Goal: Information Seeking & Learning: Learn about a topic

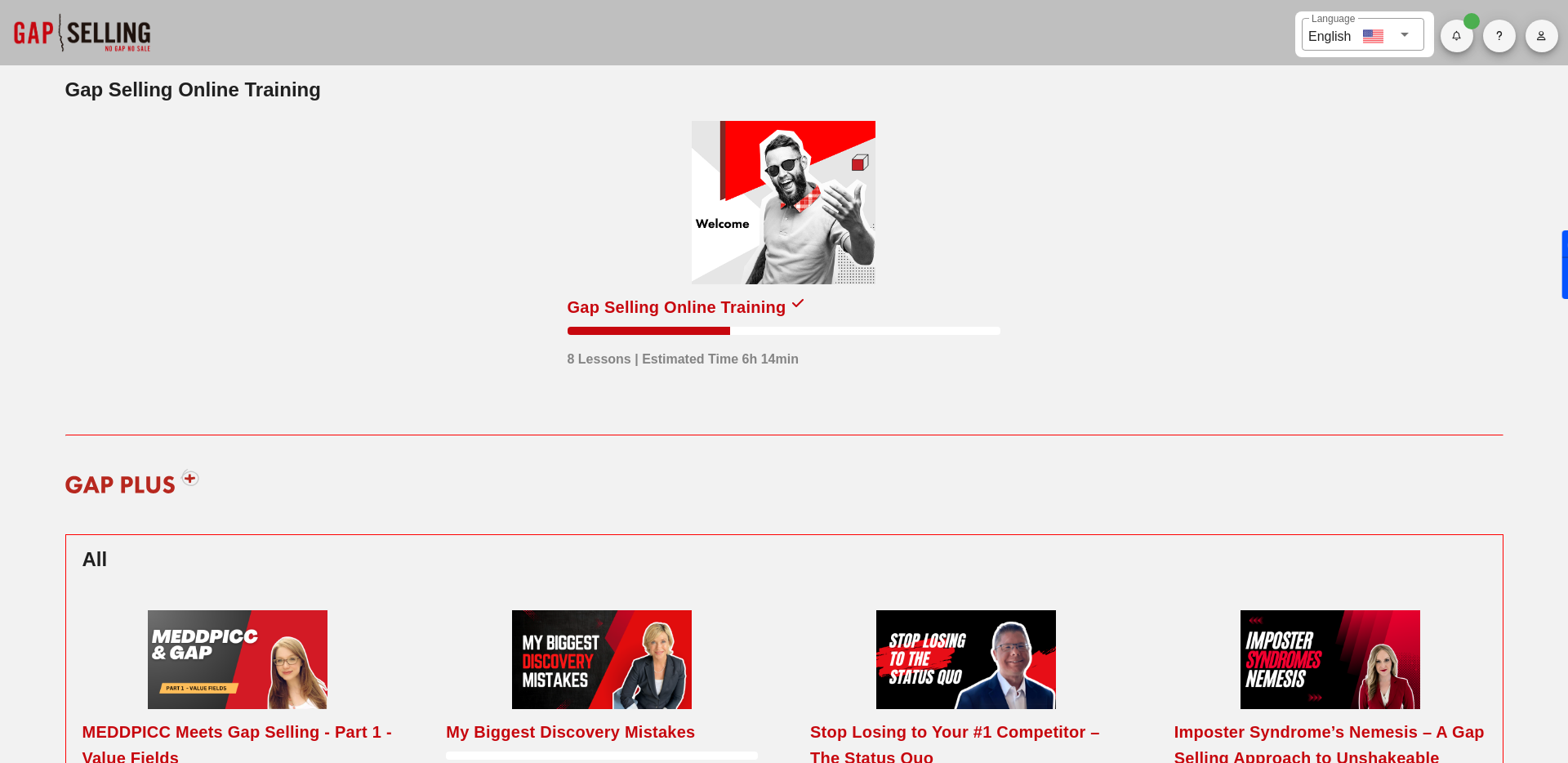
click at [784, 214] on div at bounding box center [783, 202] width 183 height 164
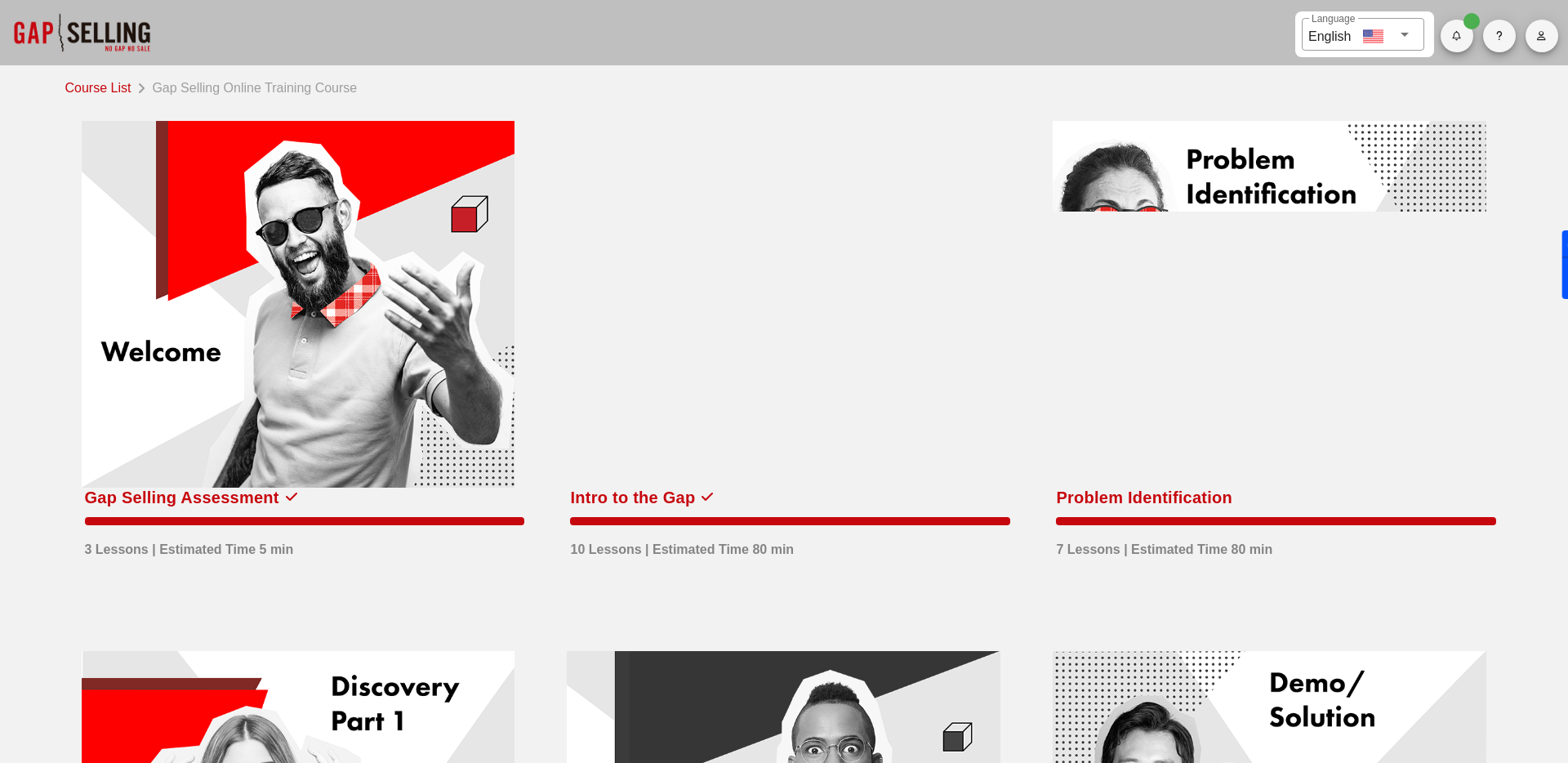
scroll to position [3, 0]
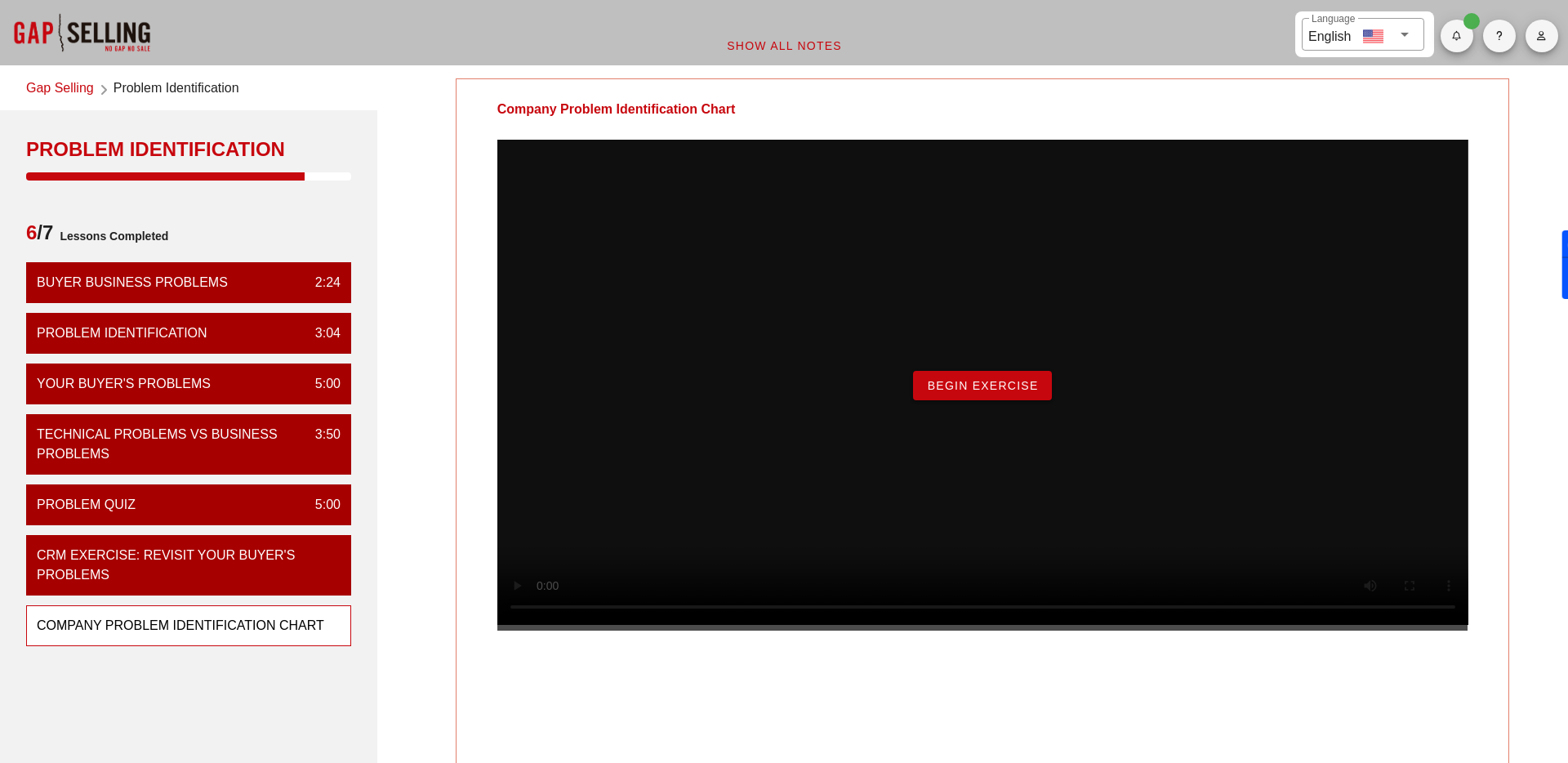
click at [981, 392] on span "Begin Exercise" at bounding box center [982, 385] width 112 height 13
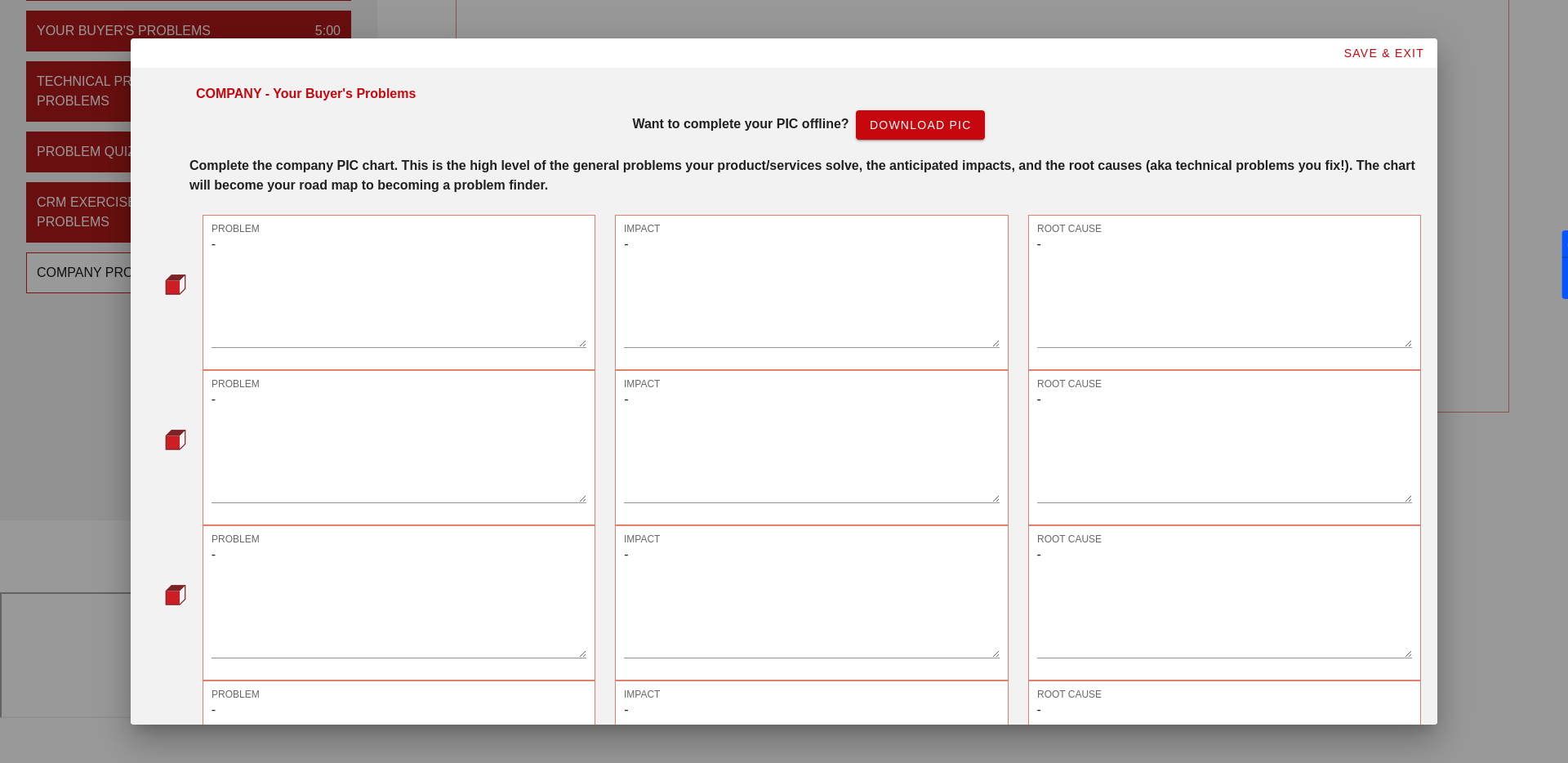
scroll to position [347, 0]
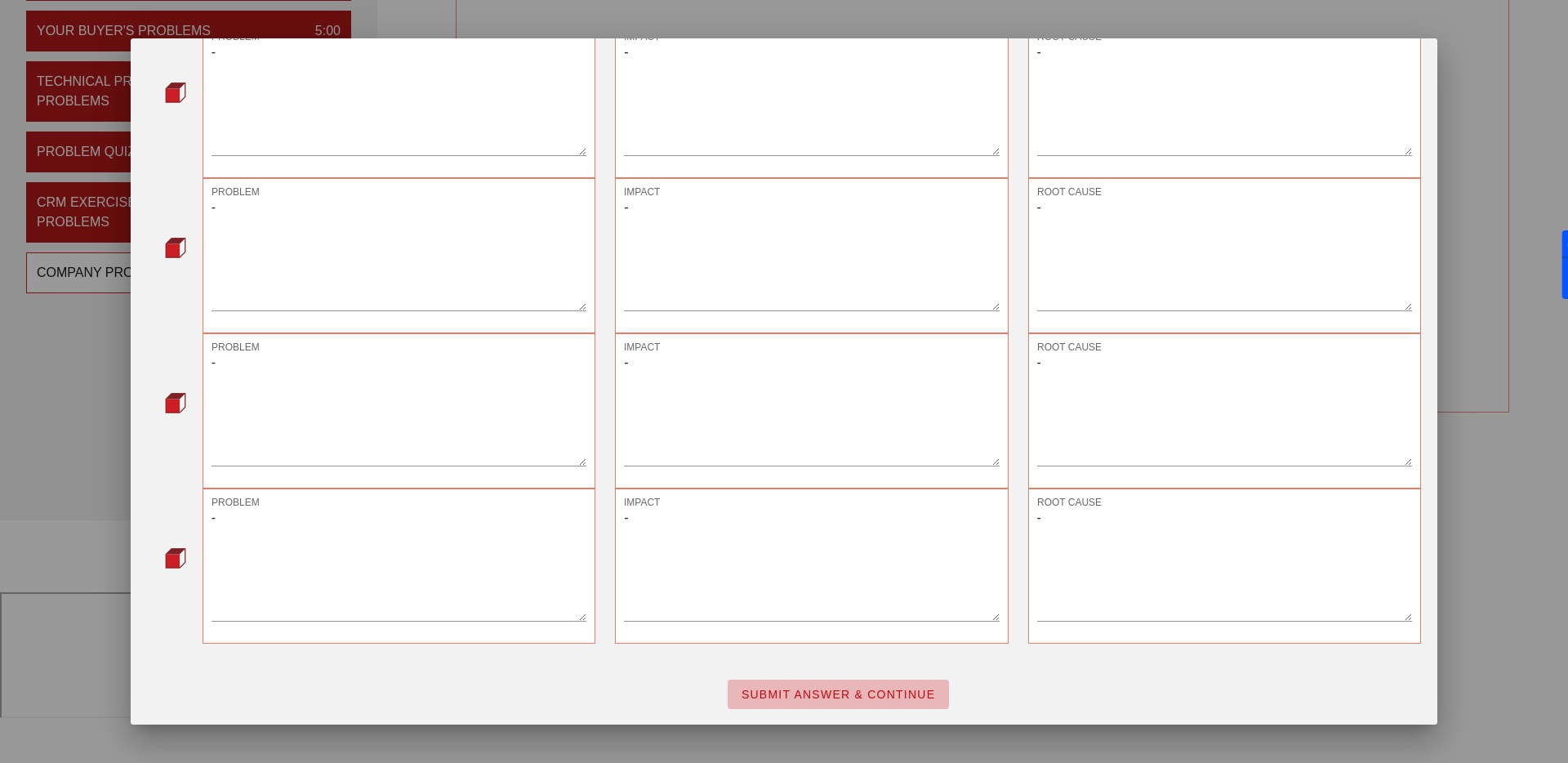
click at [877, 690] on span "SUBMIT ANSWER & CONTINUE" at bounding box center [838, 694] width 195 height 13
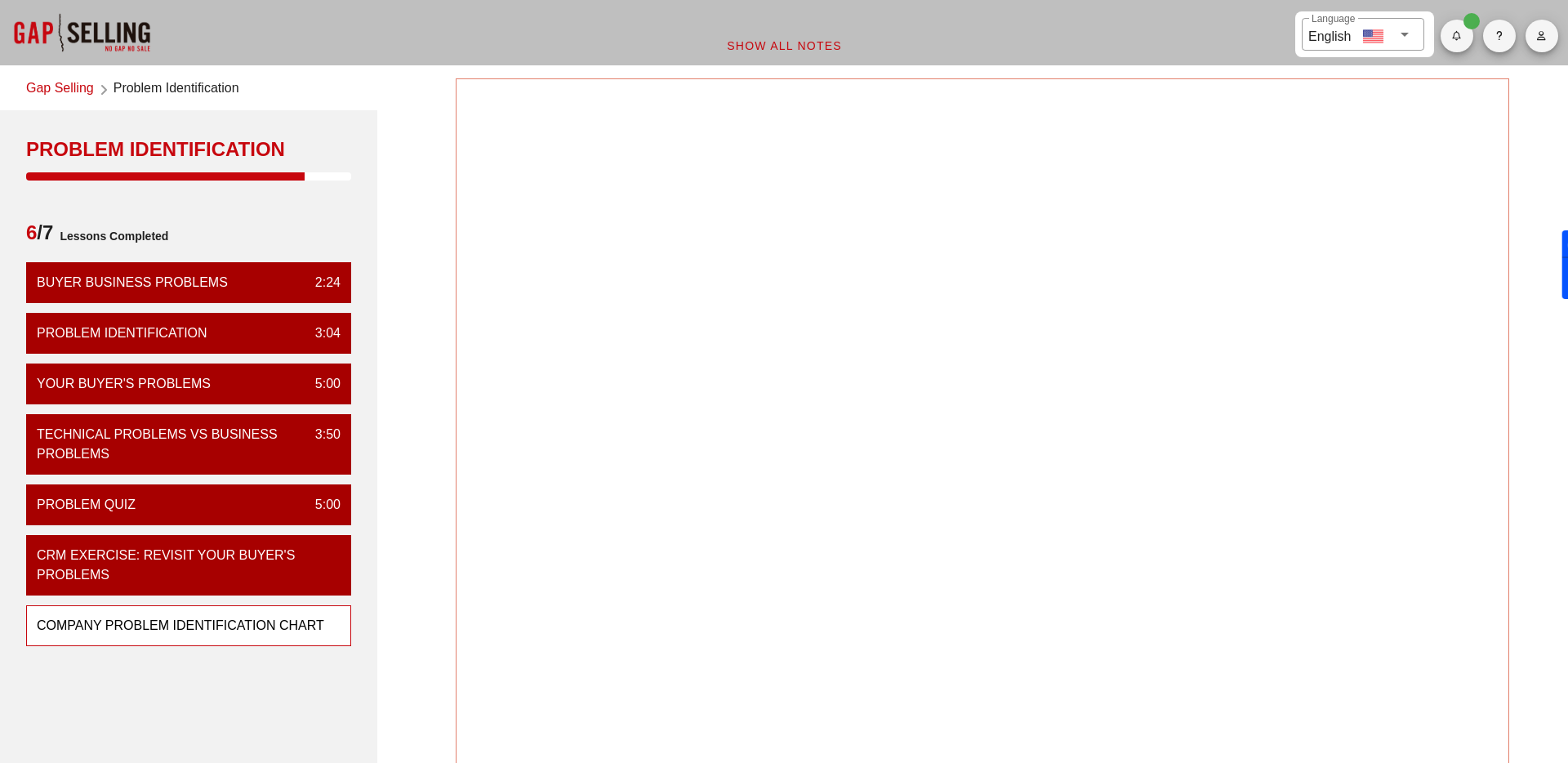
scroll to position [0, 0]
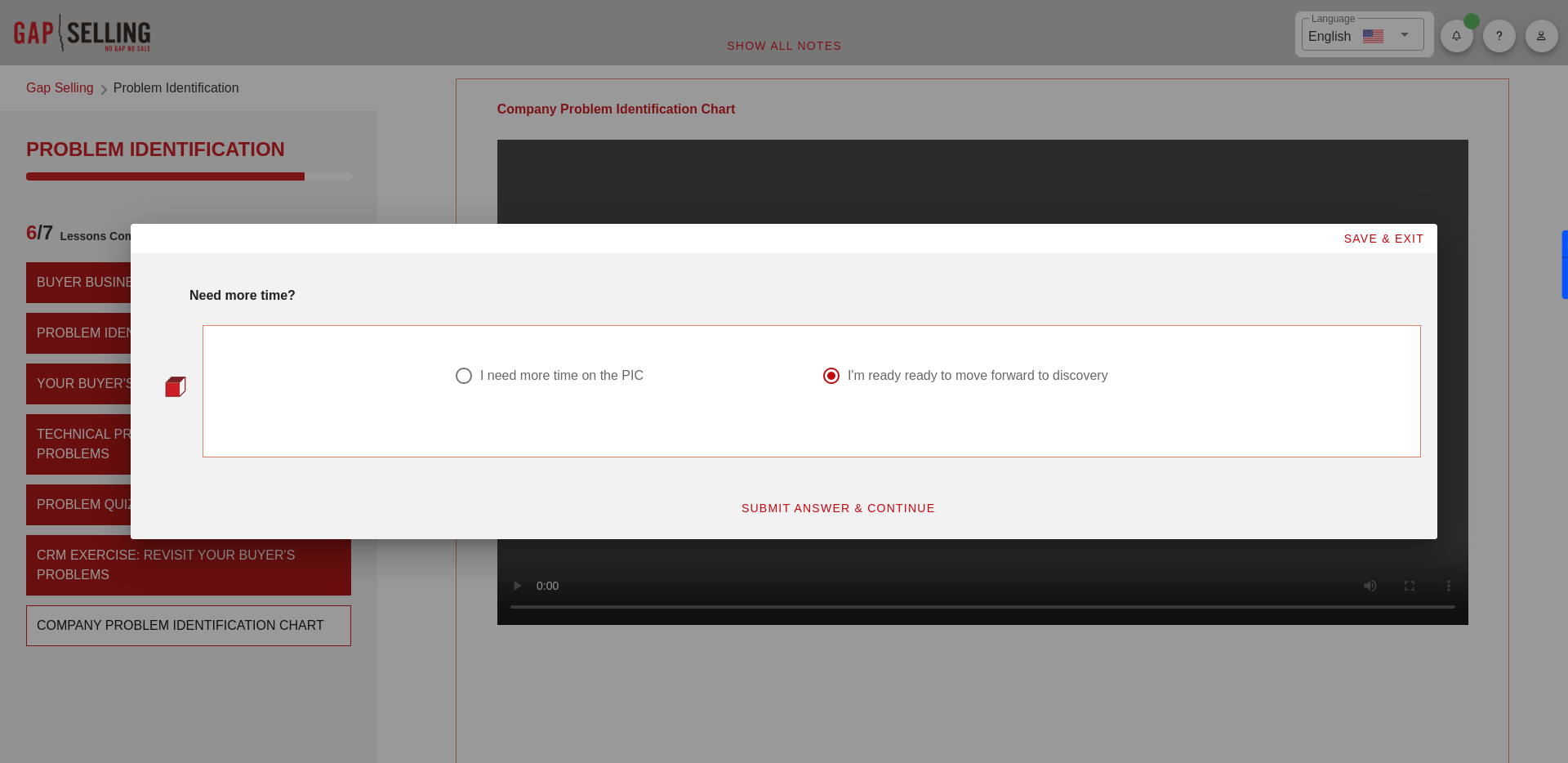
click at [837, 507] on span "SUBMIT ANSWER & CONTINUE" at bounding box center [838, 507] width 195 height 13
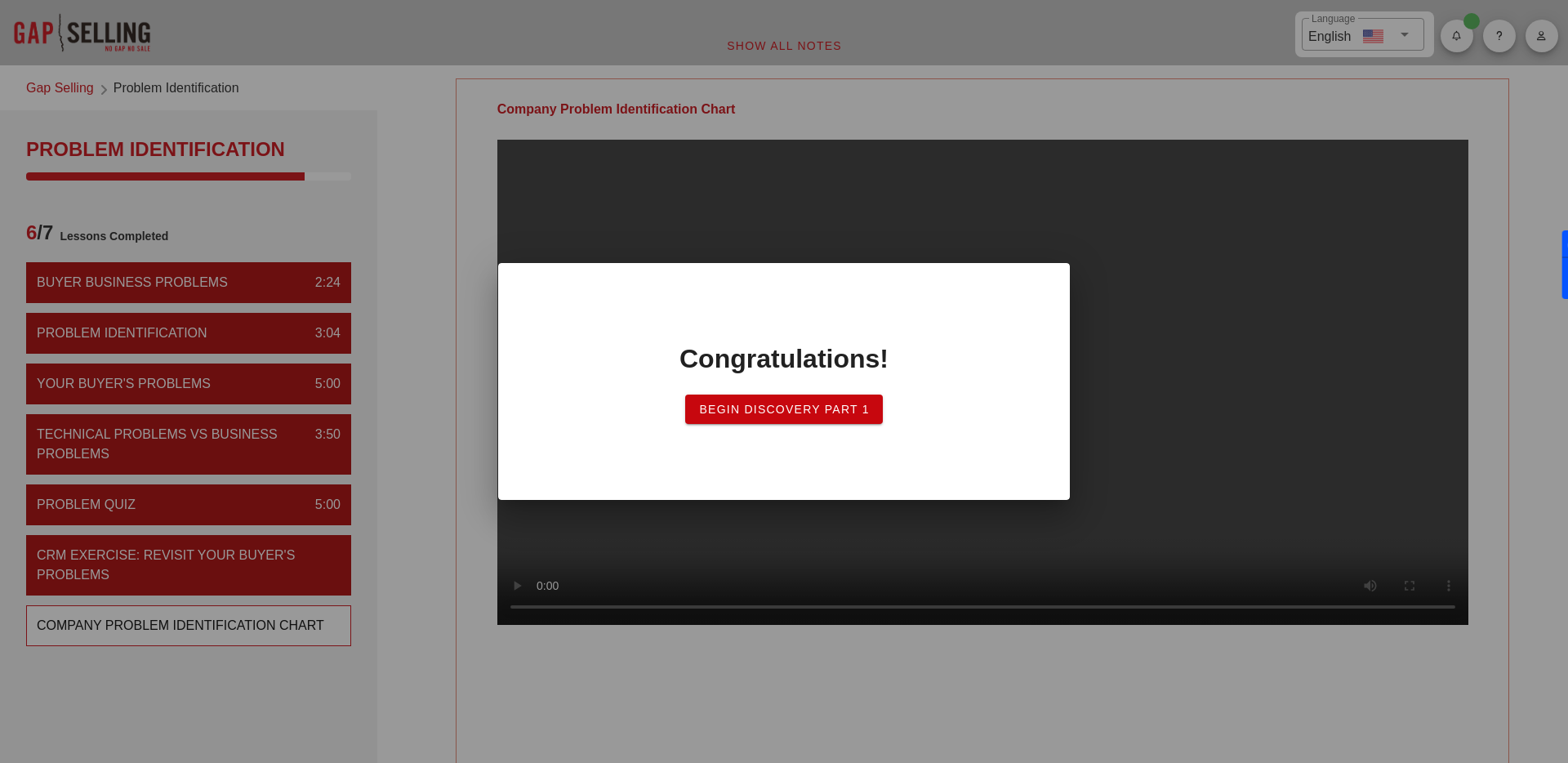
click at [817, 406] on span "Begin Discovery PART 1" at bounding box center [784, 409] width 171 height 13
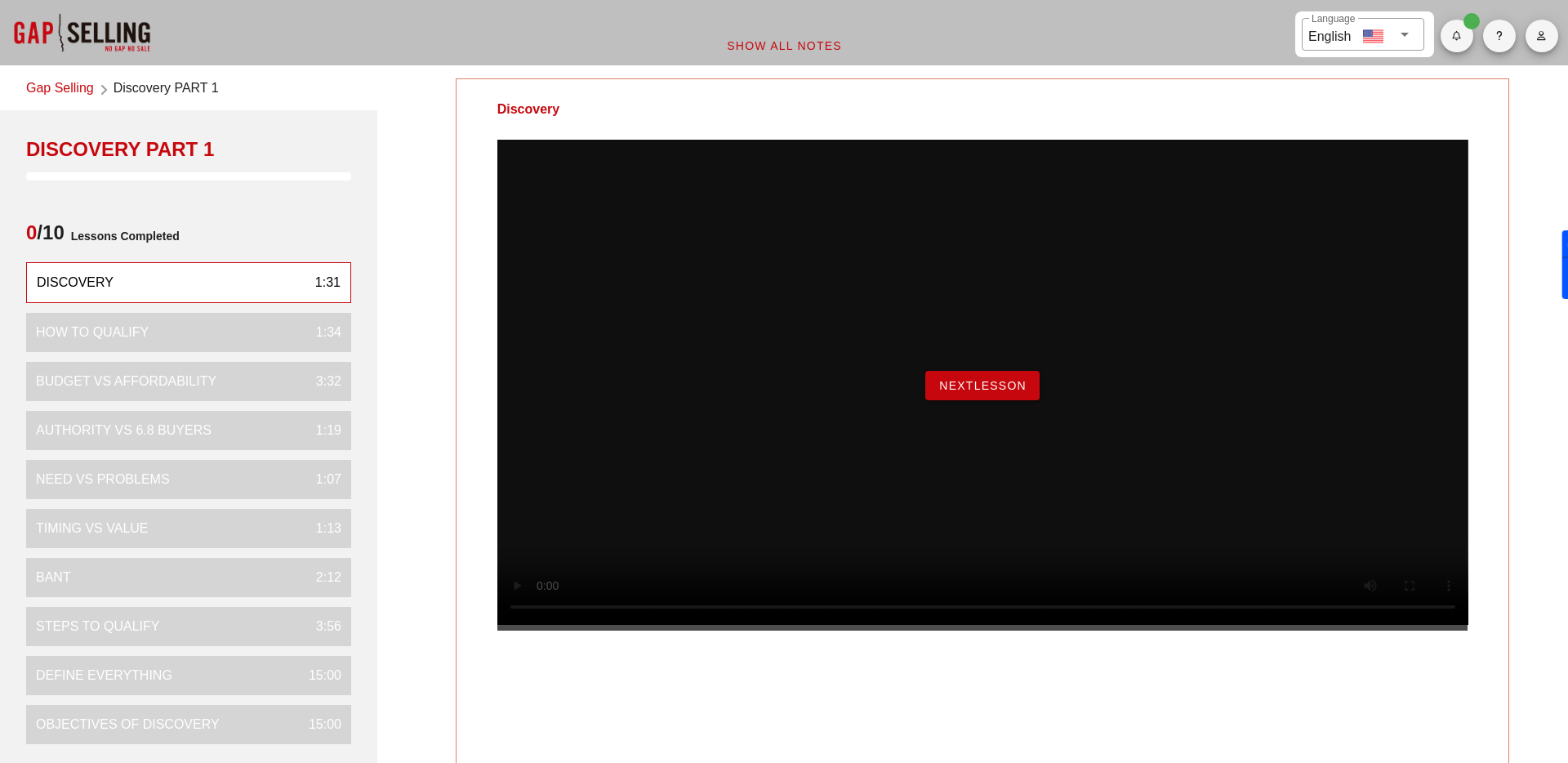
click at [980, 392] on span "NextLesson" at bounding box center [982, 385] width 88 height 13
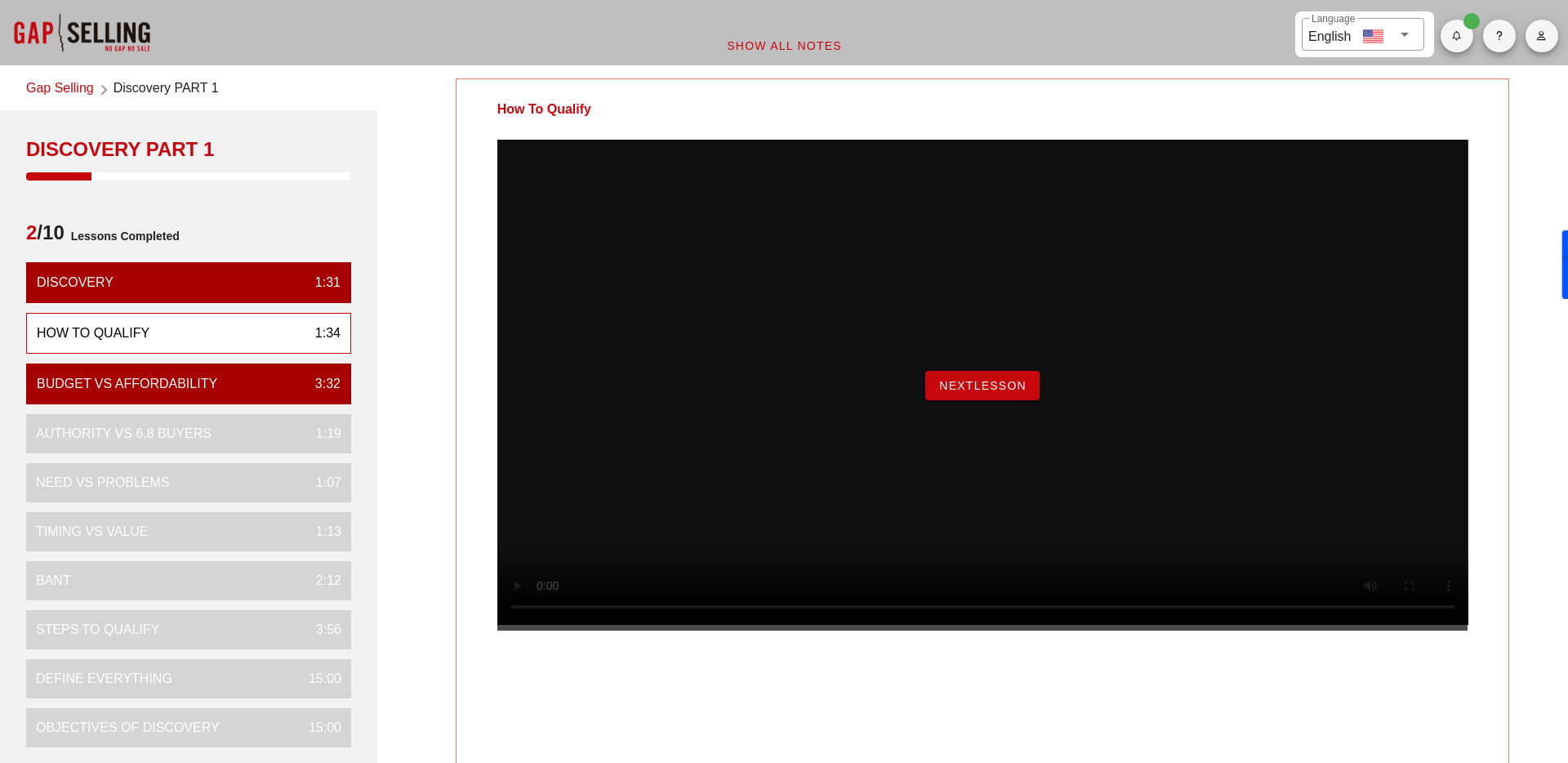
click at [978, 400] on button "NextLesson" at bounding box center [982, 386] width 115 height 29
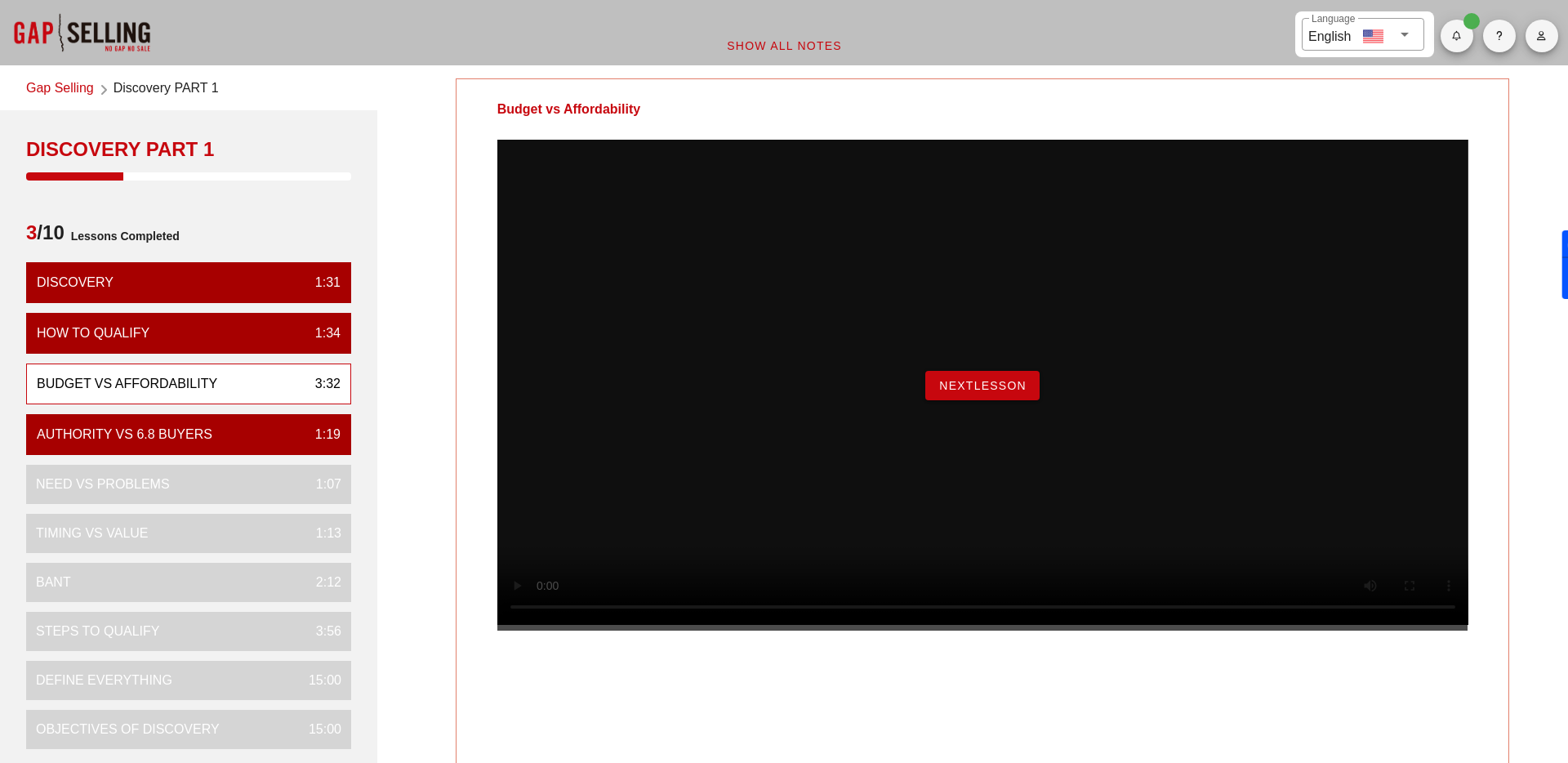
click at [980, 392] on span "NextLesson" at bounding box center [982, 385] width 88 height 13
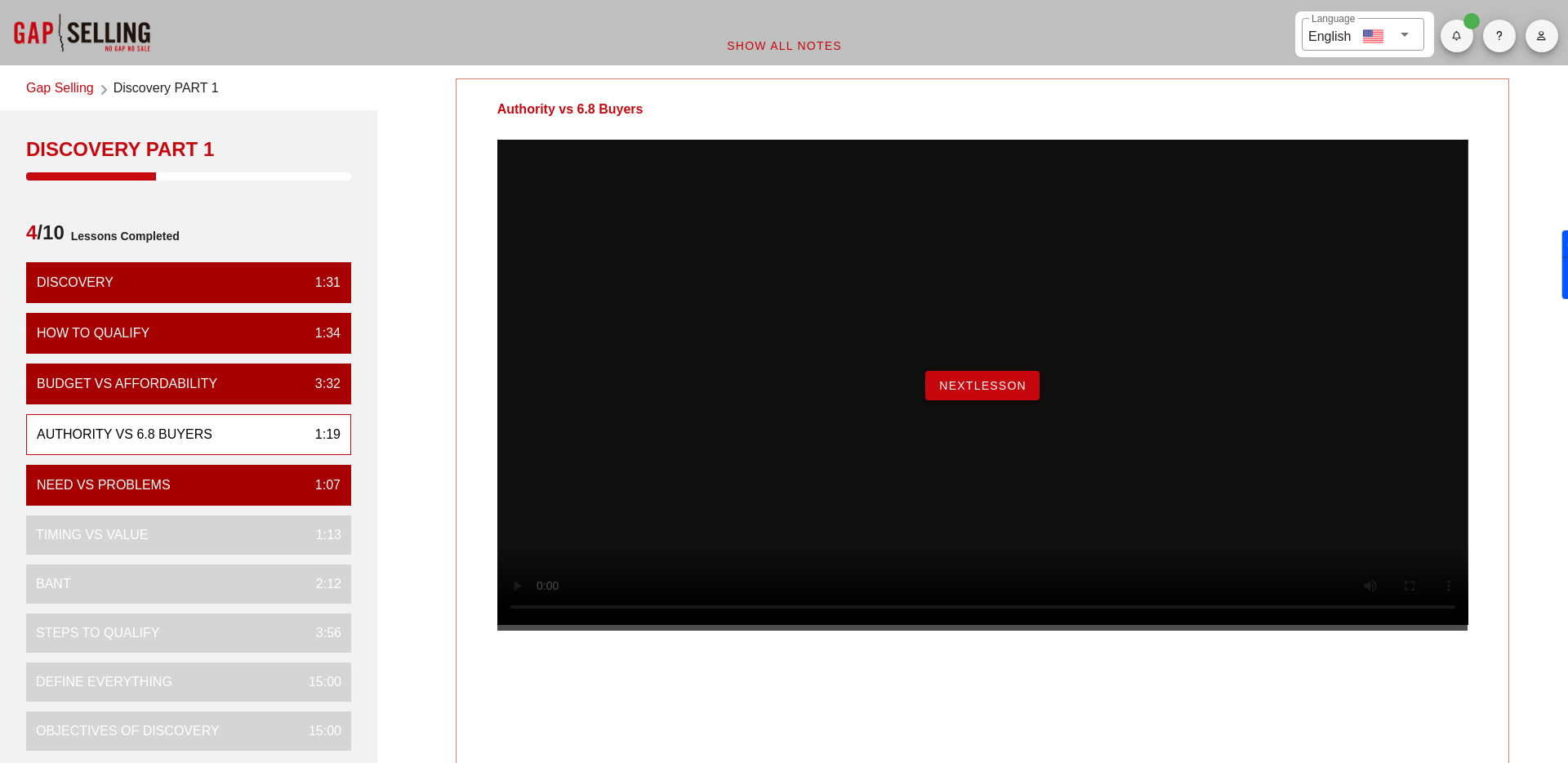
click at [988, 392] on span "NextLesson" at bounding box center [982, 385] width 88 height 13
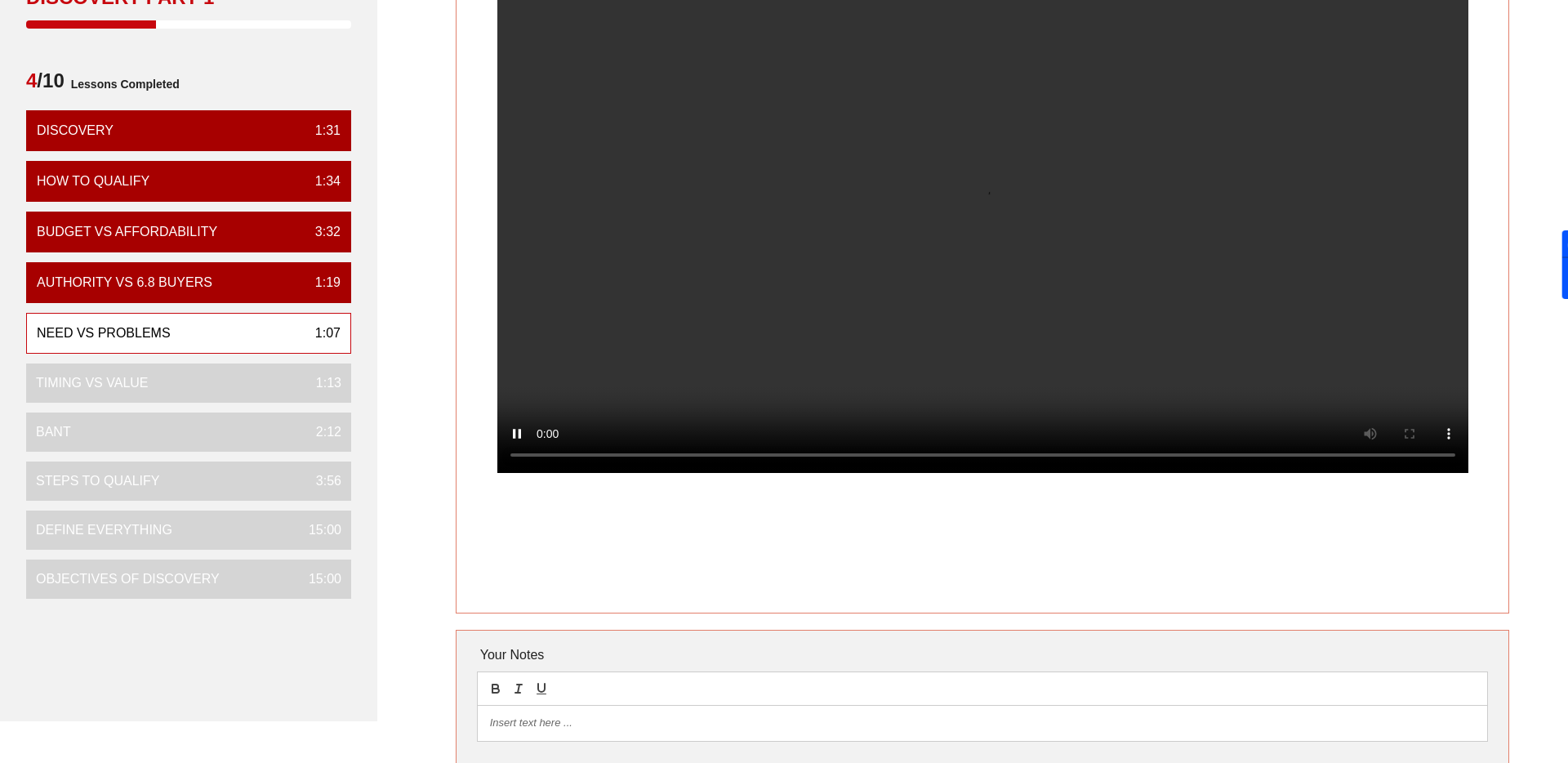
scroll to position [14, 0]
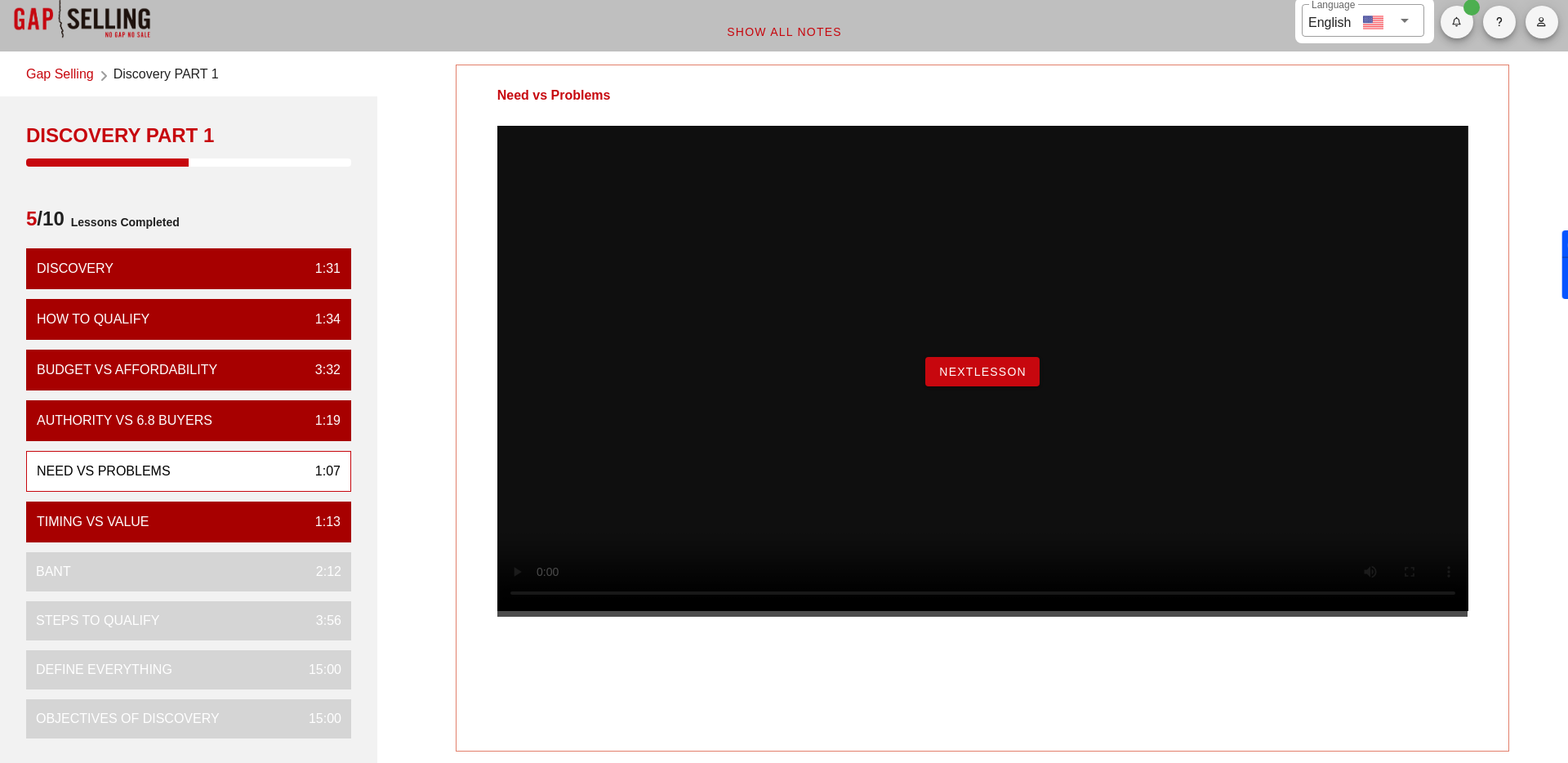
click at [964, 378] on span "NextLesson" at bounding box center [982, 371] width 88 height 13
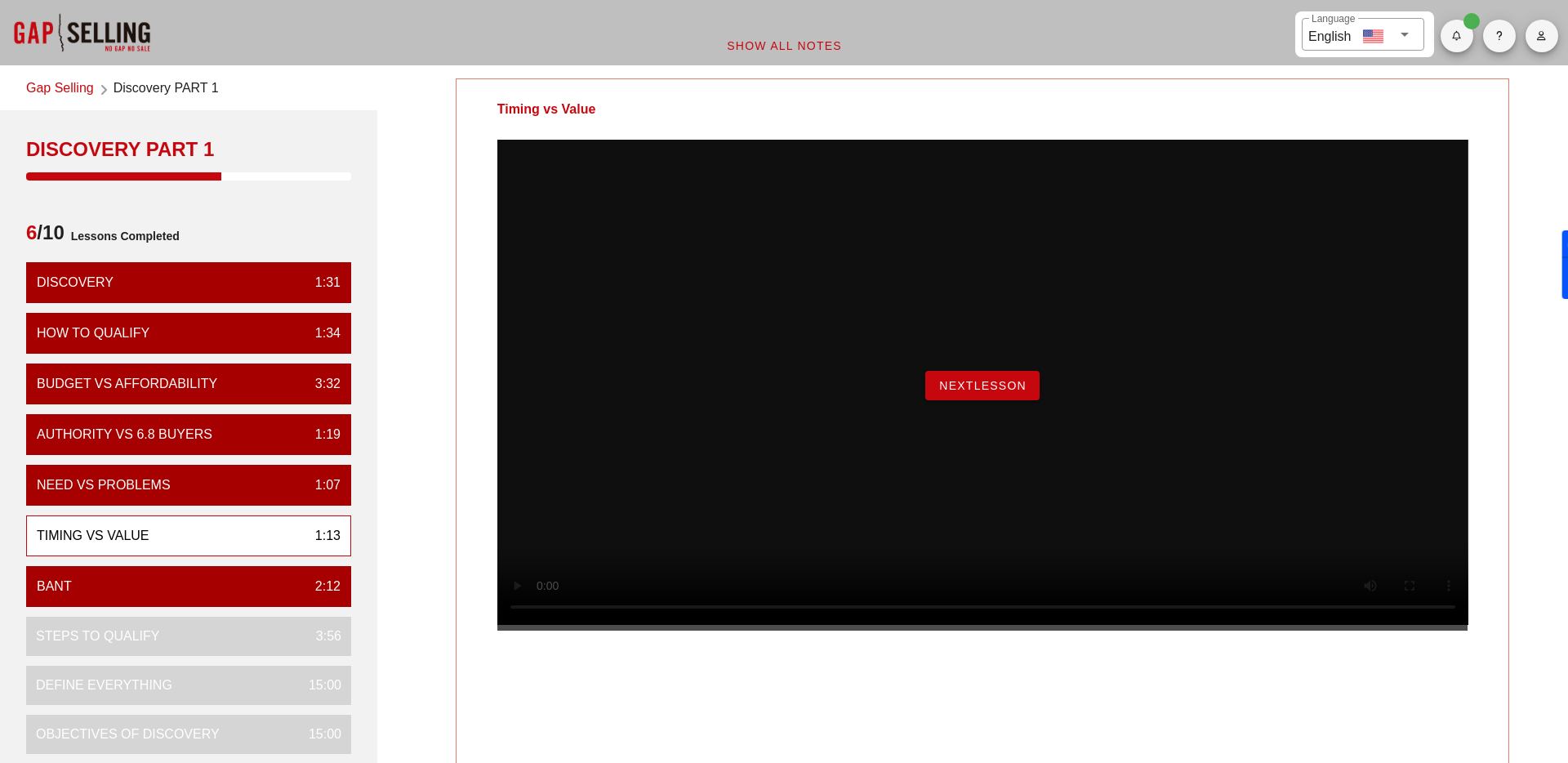
click at [963, 392] on span "NextLesson" at bounding box center [982, 385] width 88 height 13
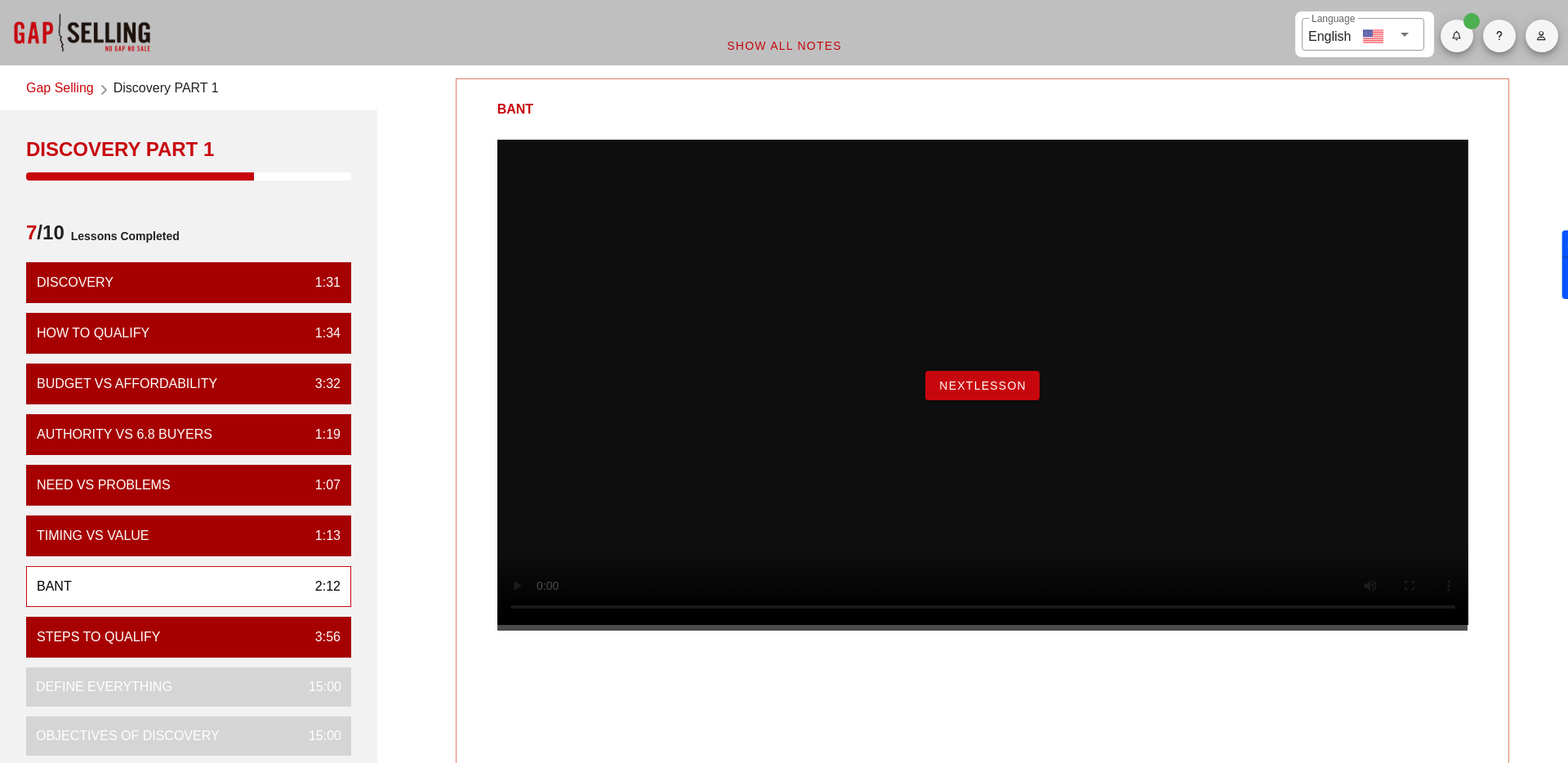
click at [982, 392] on span "NextLesson" at bounding box center [982, 385] width 88 height 13
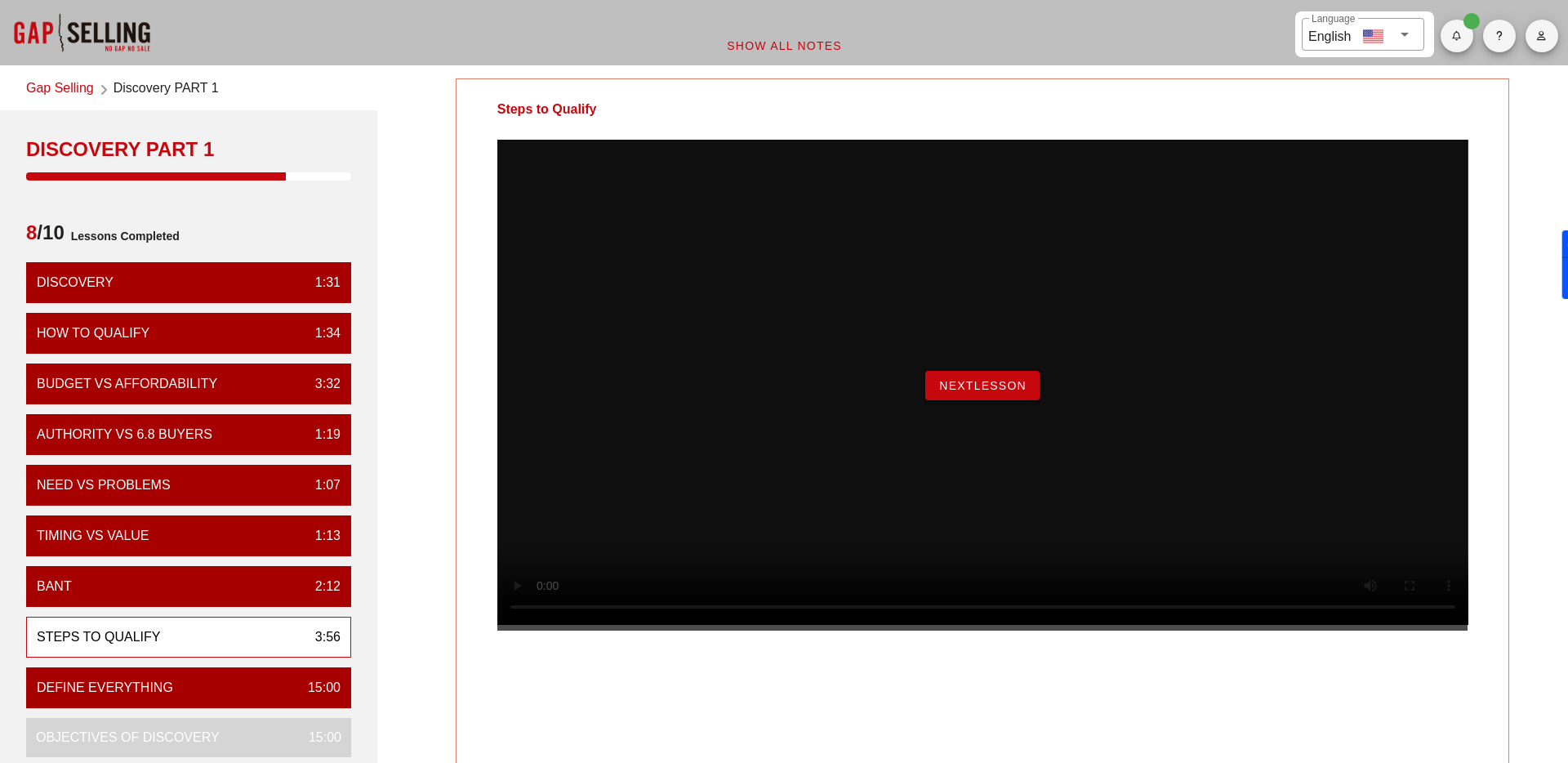
click at [991, 392] on span "NextLesson" at bounding box center [982, 385] width 88 height 13
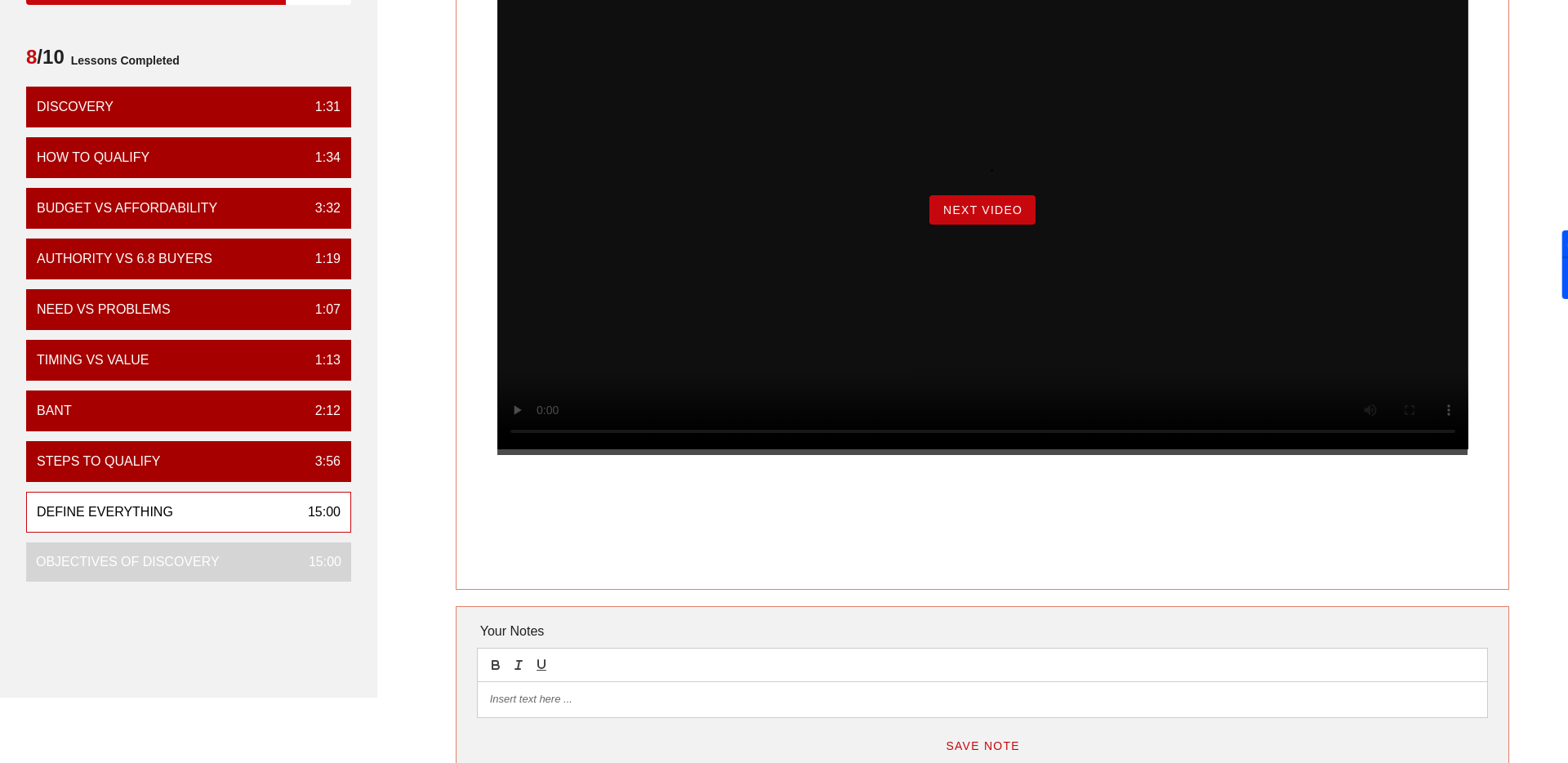
scroll to position [282, 0]
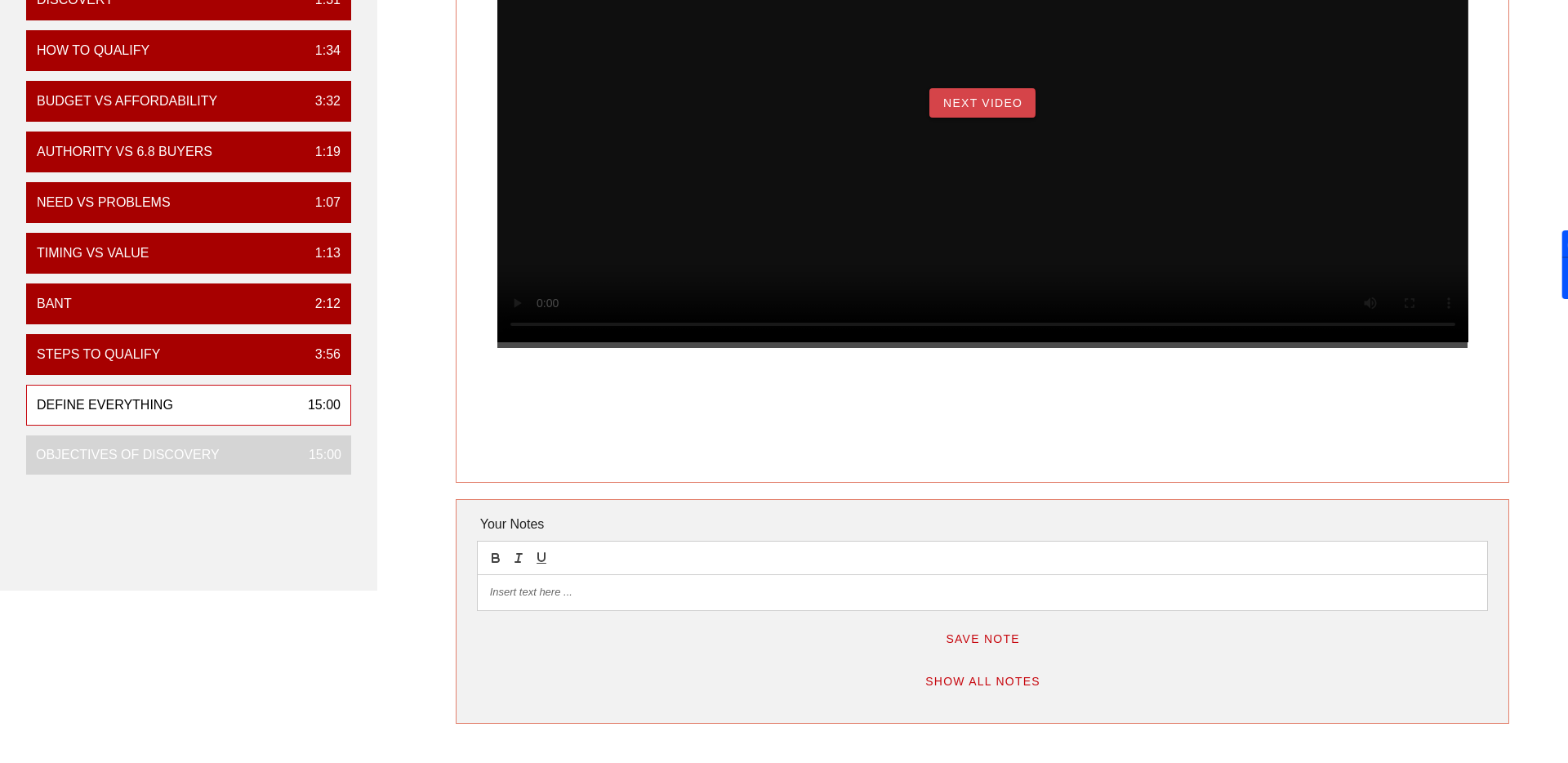
click at [998, 109] on span "Next Video" at bounding box center [982, 102] width 80 height 13
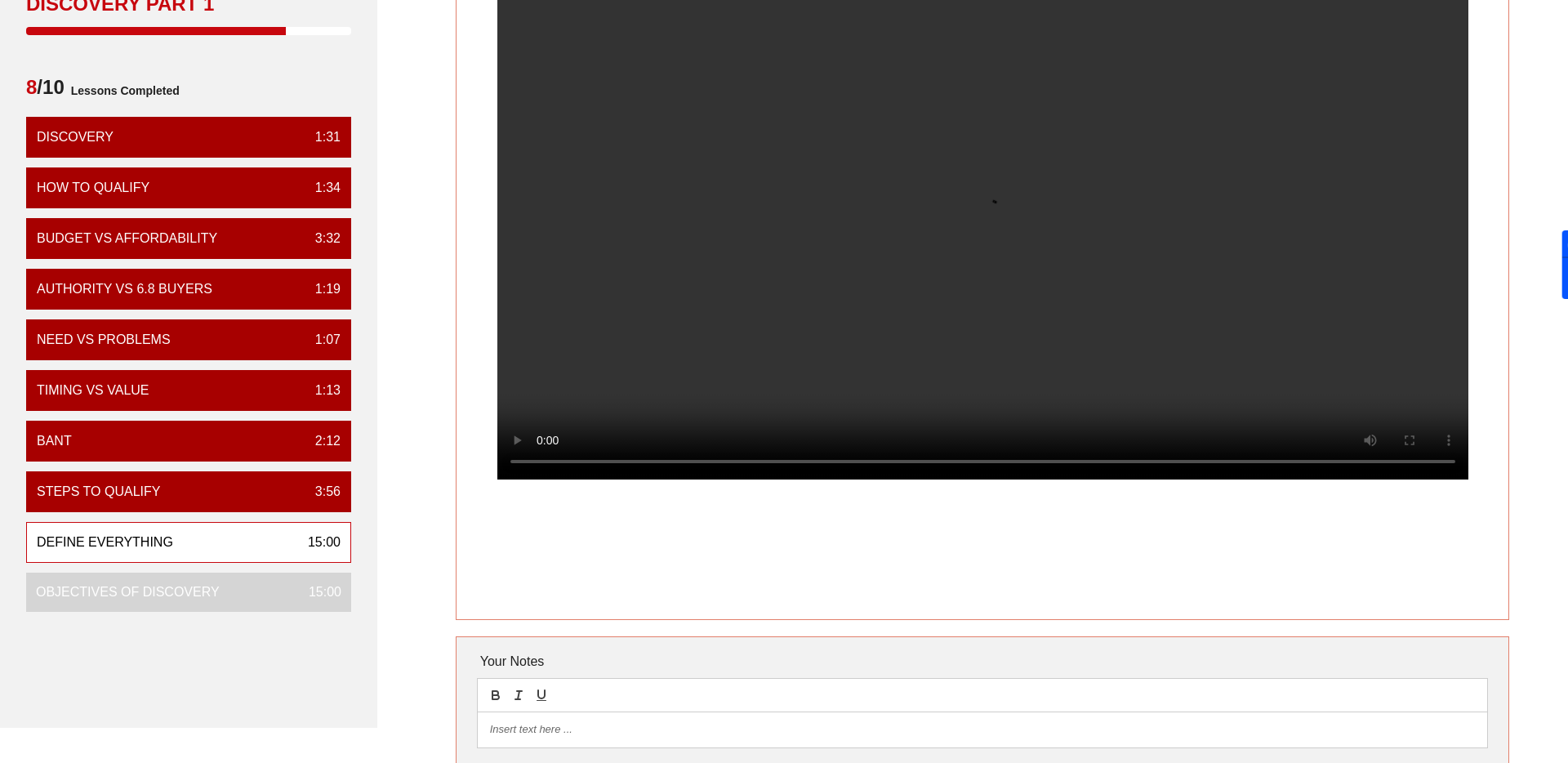
scroll to position [0, 0]
